Goal: Find contact information: Obtain details needed to contact an individual or organization

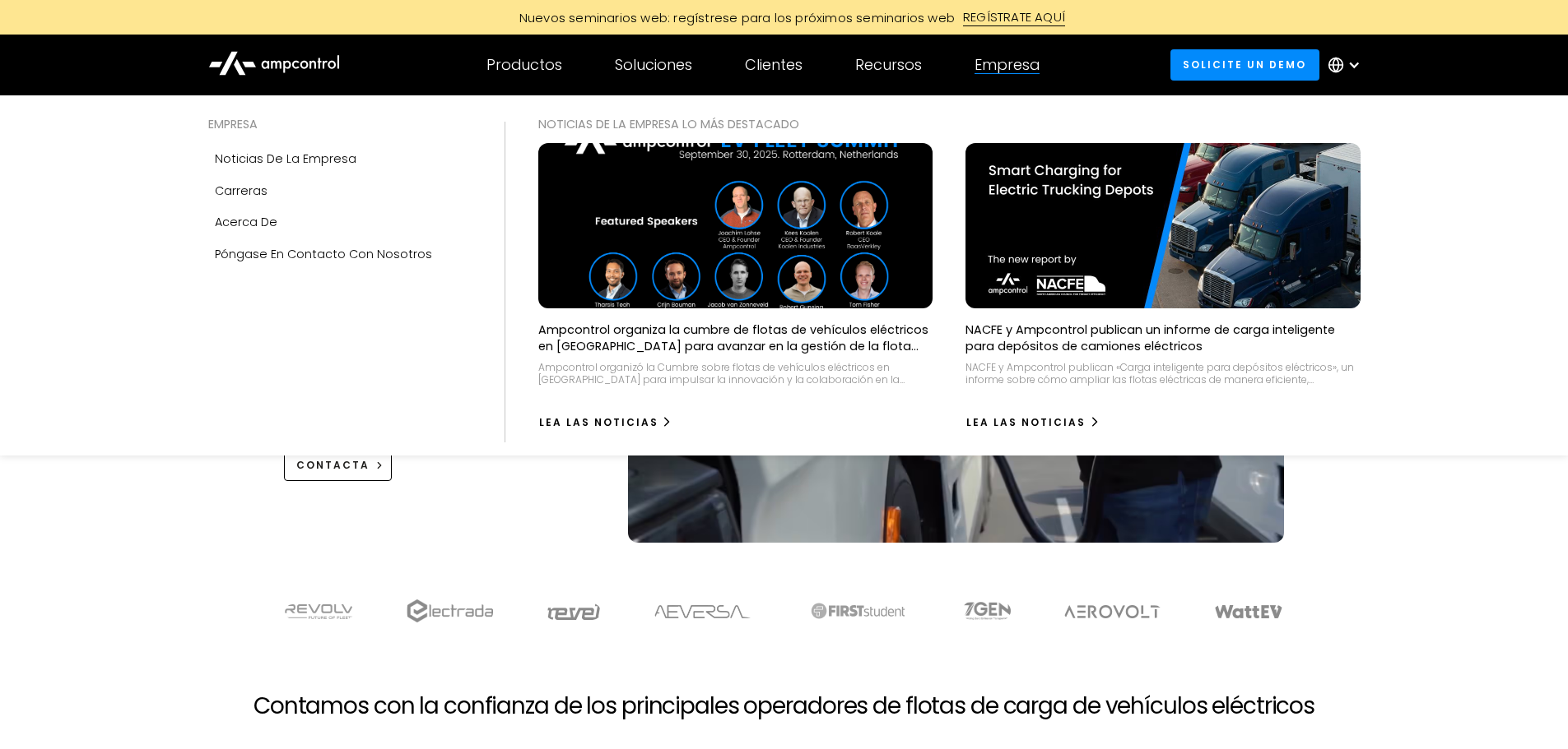
click at [994, 64] on div "Empresa" at bounding box center [1006, 65] width 65 height 18
click at [267, 240] on link "Póngase en contacto con nosotros" at bounding box center [340, 253] width 263 height 31
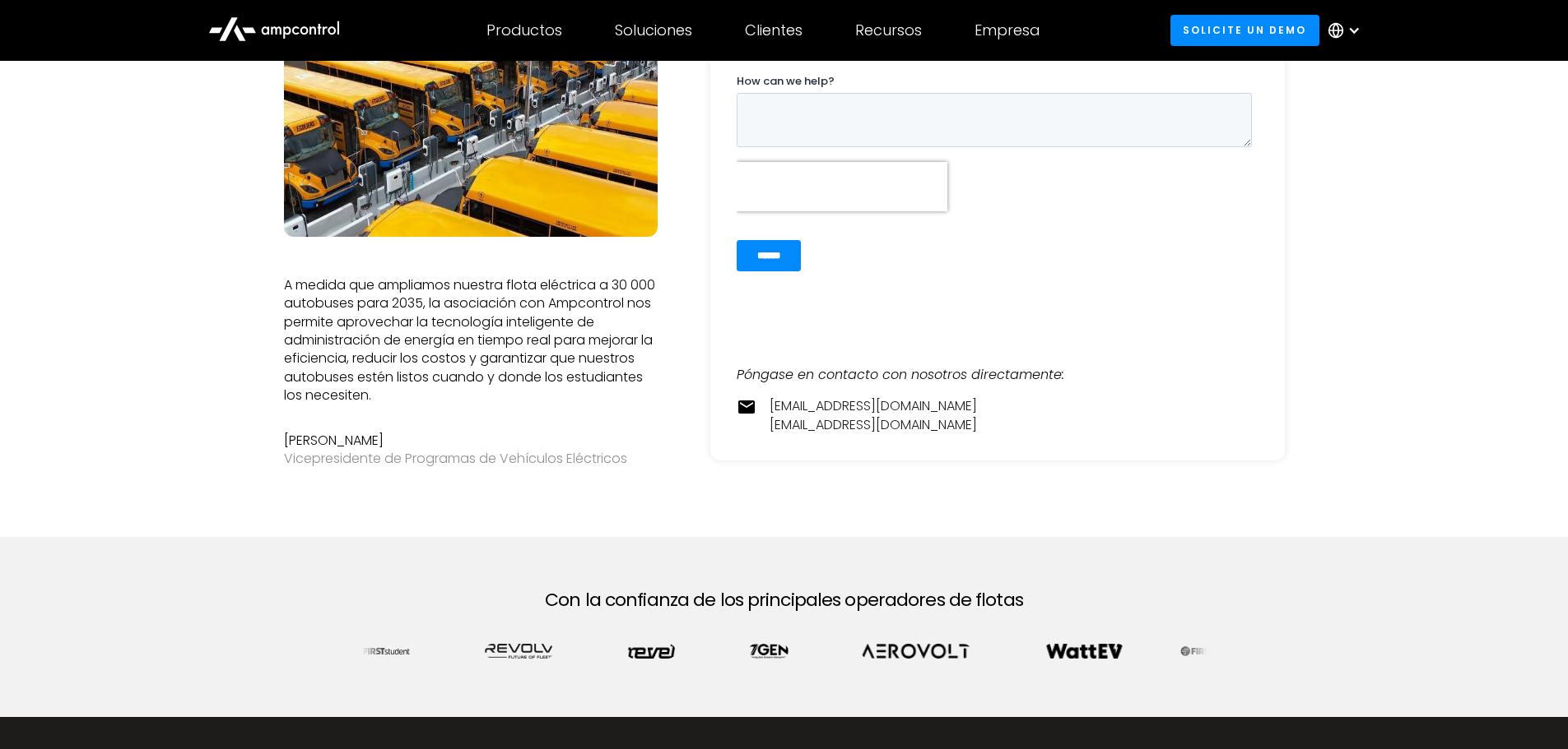
scroll to position [329, 0]
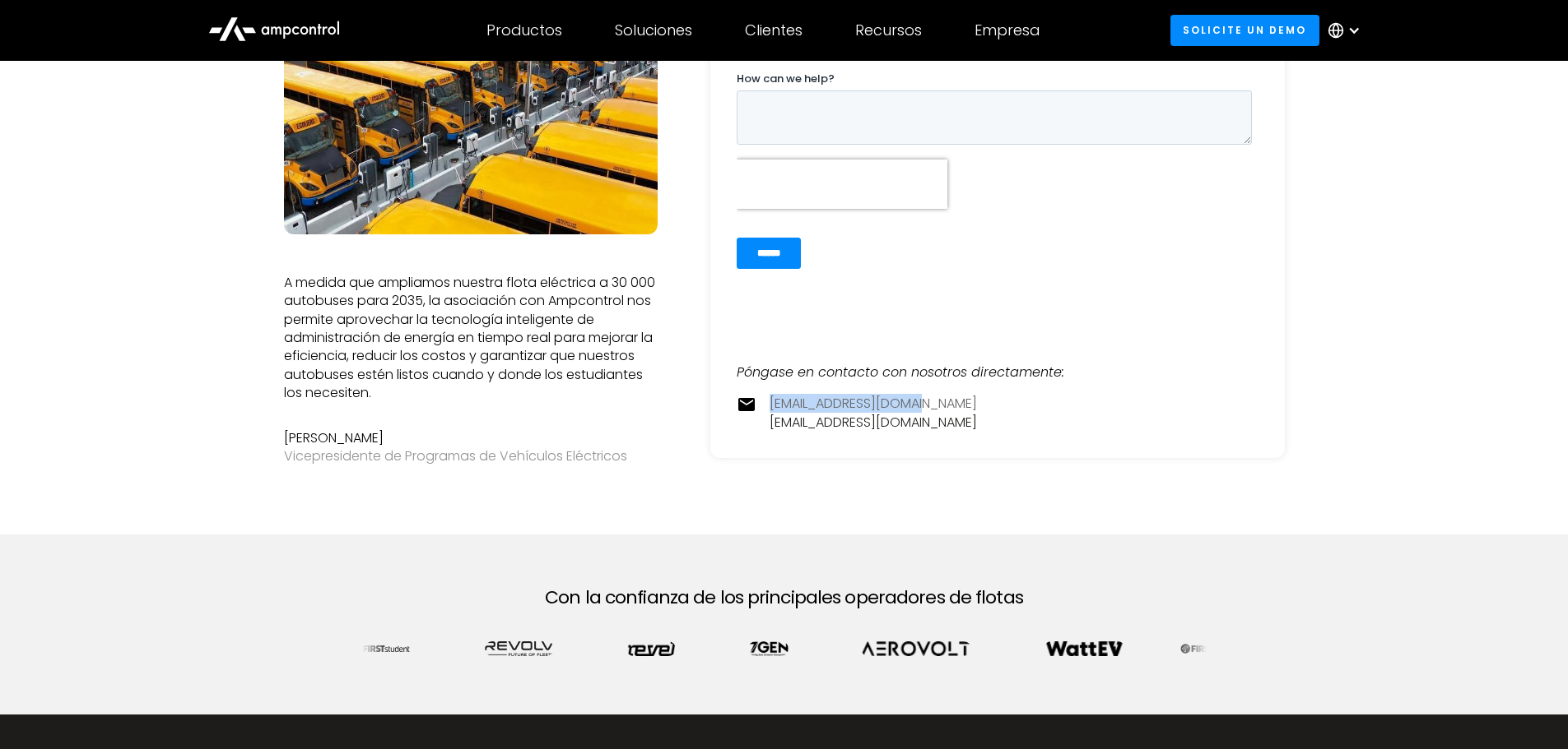
drag, startPoint x: 946, startPoint y: 408, endPoint x: 770, endPoint y: 407, distance: 176.0
click at [770, 407] on div "[EMAIL_ADDRESS][DOMAIN_NAME] [EMAIL_ADDRESS][DOMAIN_NAME]" at bounding box center [997, 413] width 522 height 37
copy link "[EMAIL_ADDRESS][DOMAIN_NAME]"
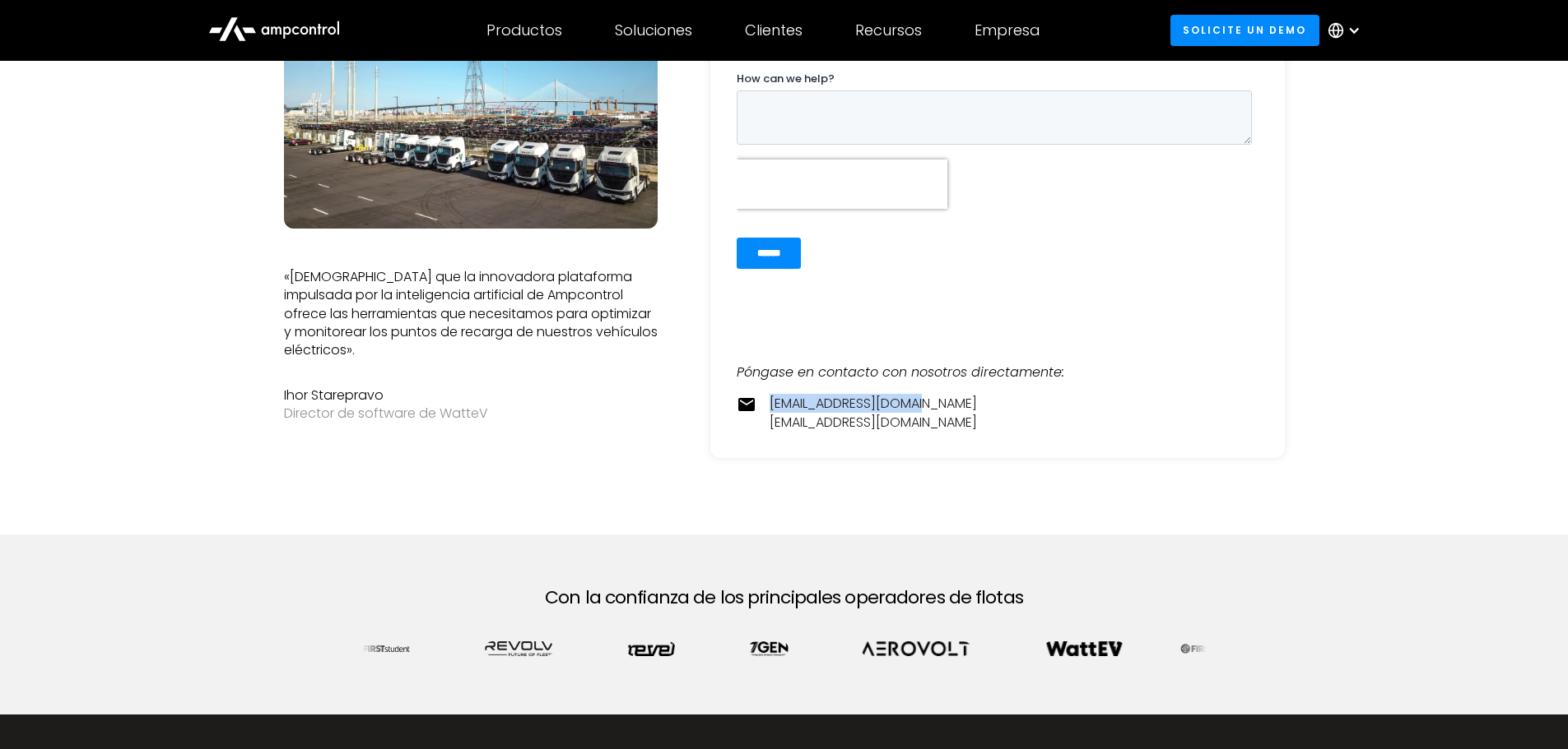
click at [939, 405] on div "[EMAIL_ADDRESS][DOMAIN_NAME] [EMAIL_ADDRESS][DOMAIN_NAME]" at bounding box center [997, 413] width 522 height 37
drag, startPoint x: 940, startPoint y: 403, endPoint x: 772, endPoint y: 403, distance: 168.0
click at [772, 403] on div "contact@ampcontrol.io pr@ampcontrol.io" at bounding box center [997, 413] width 522 height 37
copy link "[EMAIL_ADDRESS][DOMAIN_NAME]"
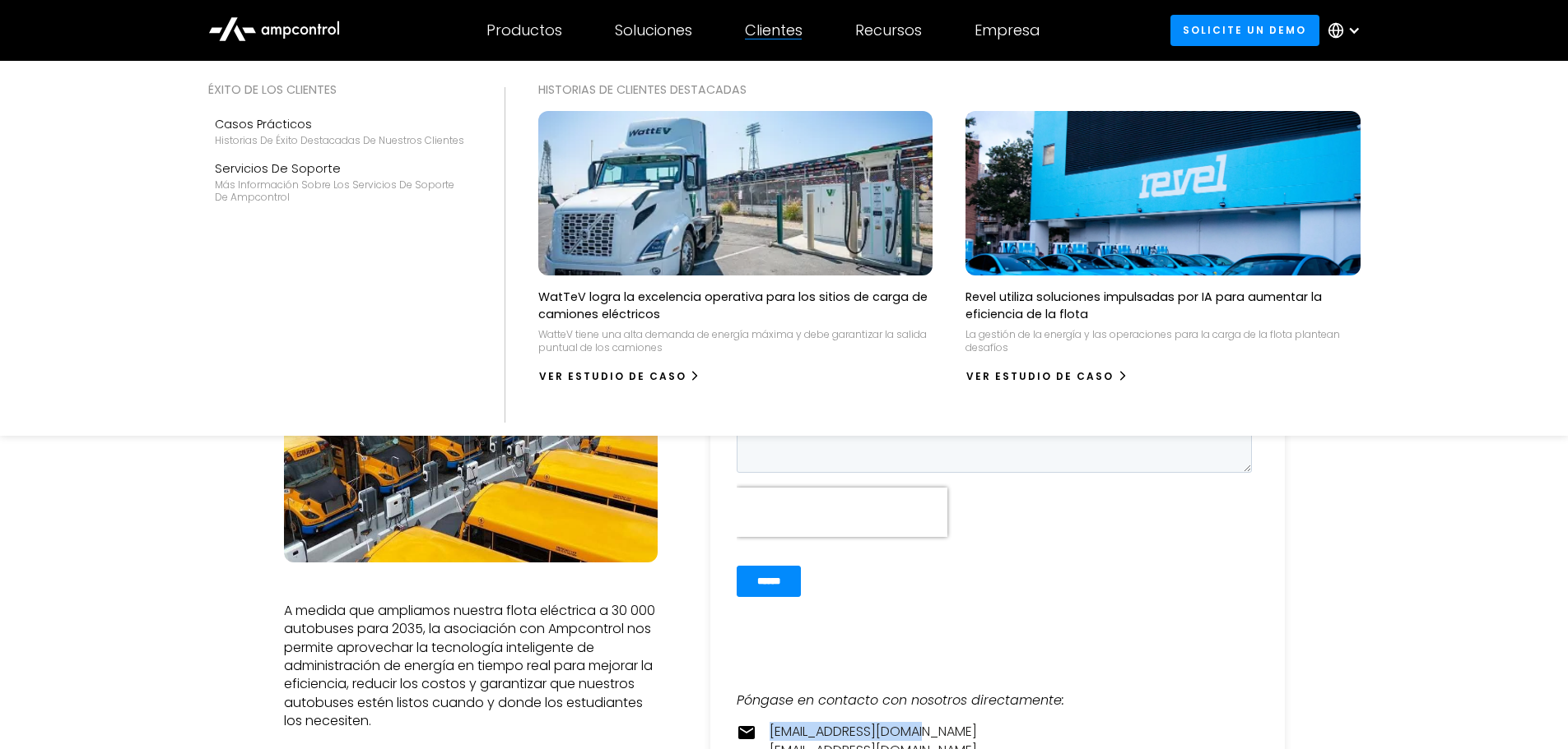
scroll to position [0, 0]
